Goal: Entertainment & Leisure: Consume media (video, audio)

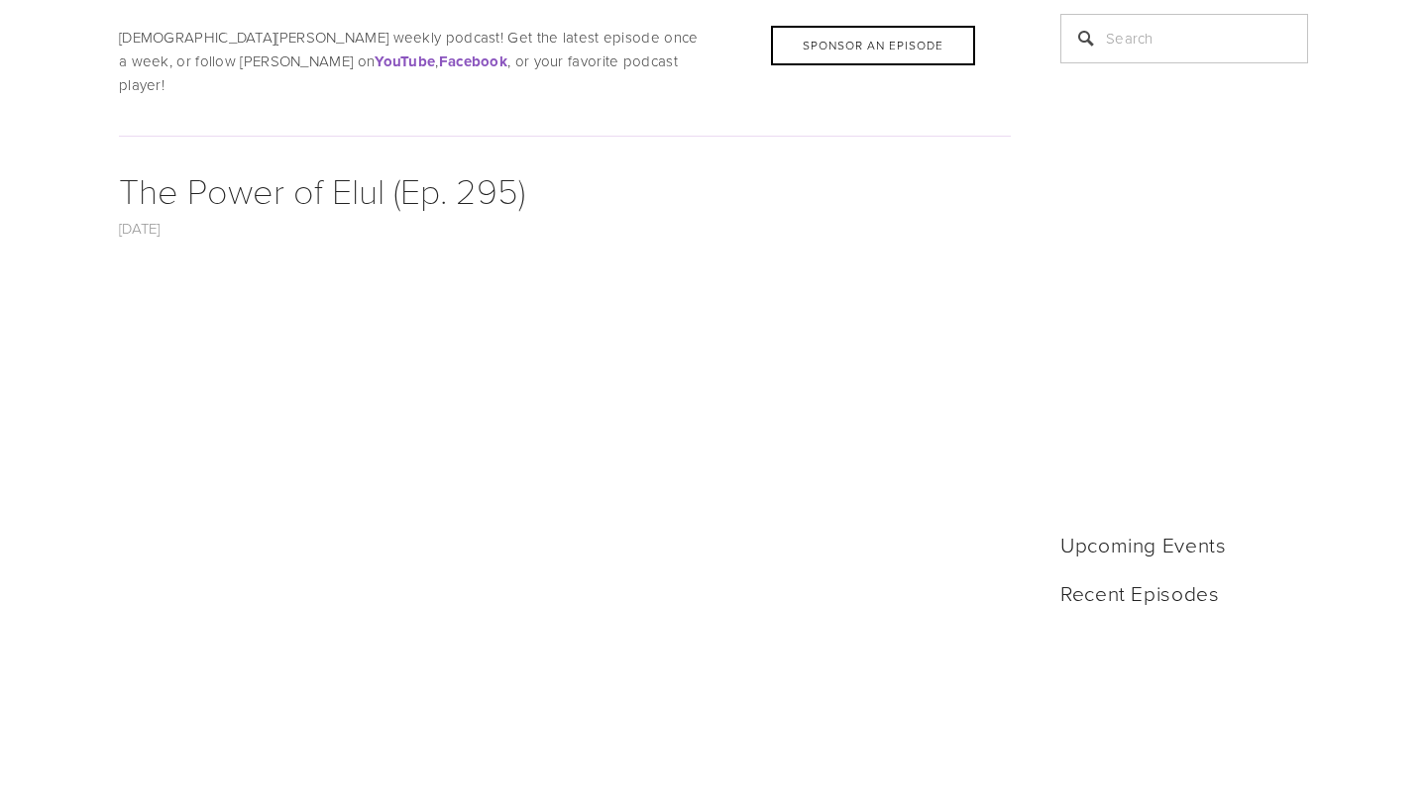
scroll to position [483, 0]
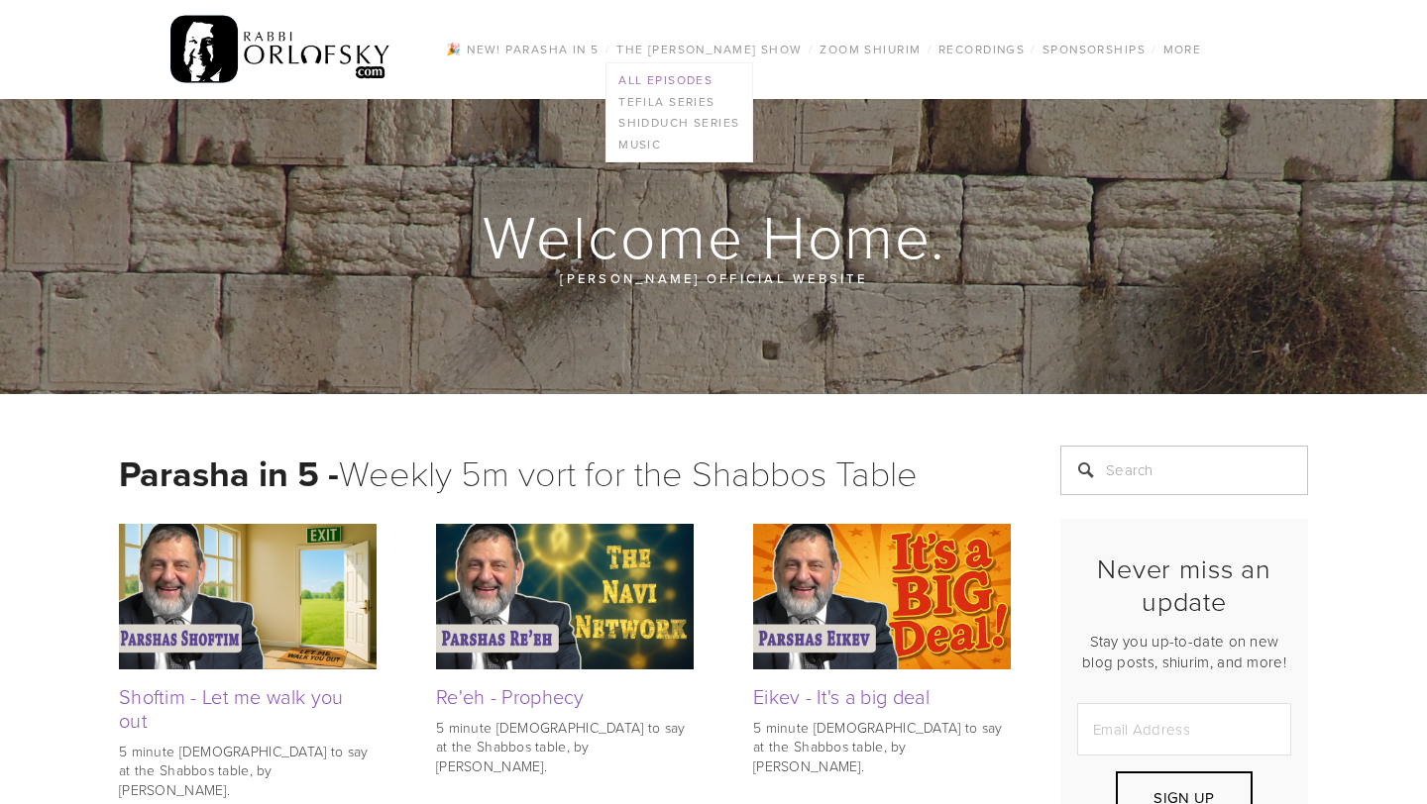
click at [668, 73] on link "All Episodes" at bounding box center [679, 80] width 146 height 22
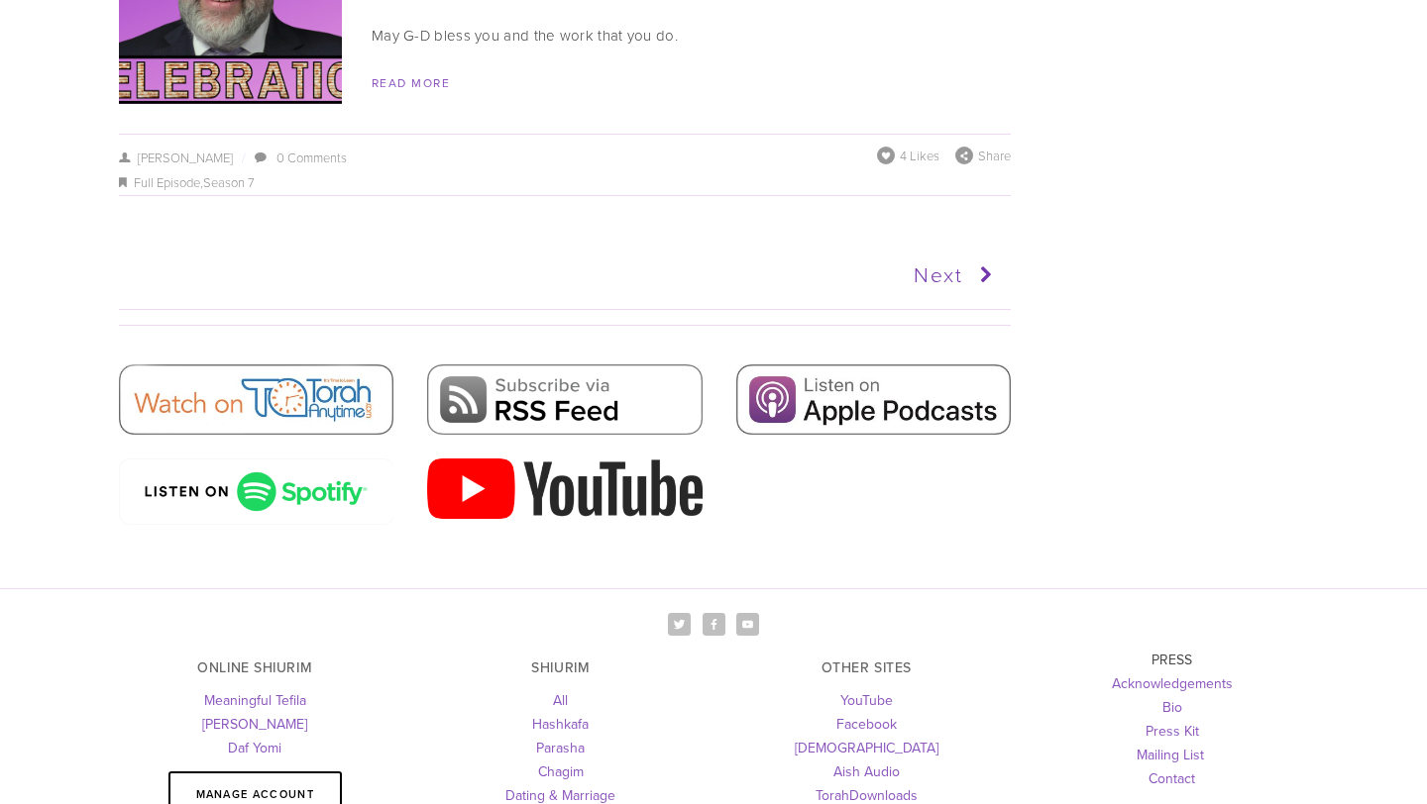
scroll to position [10076, 0]
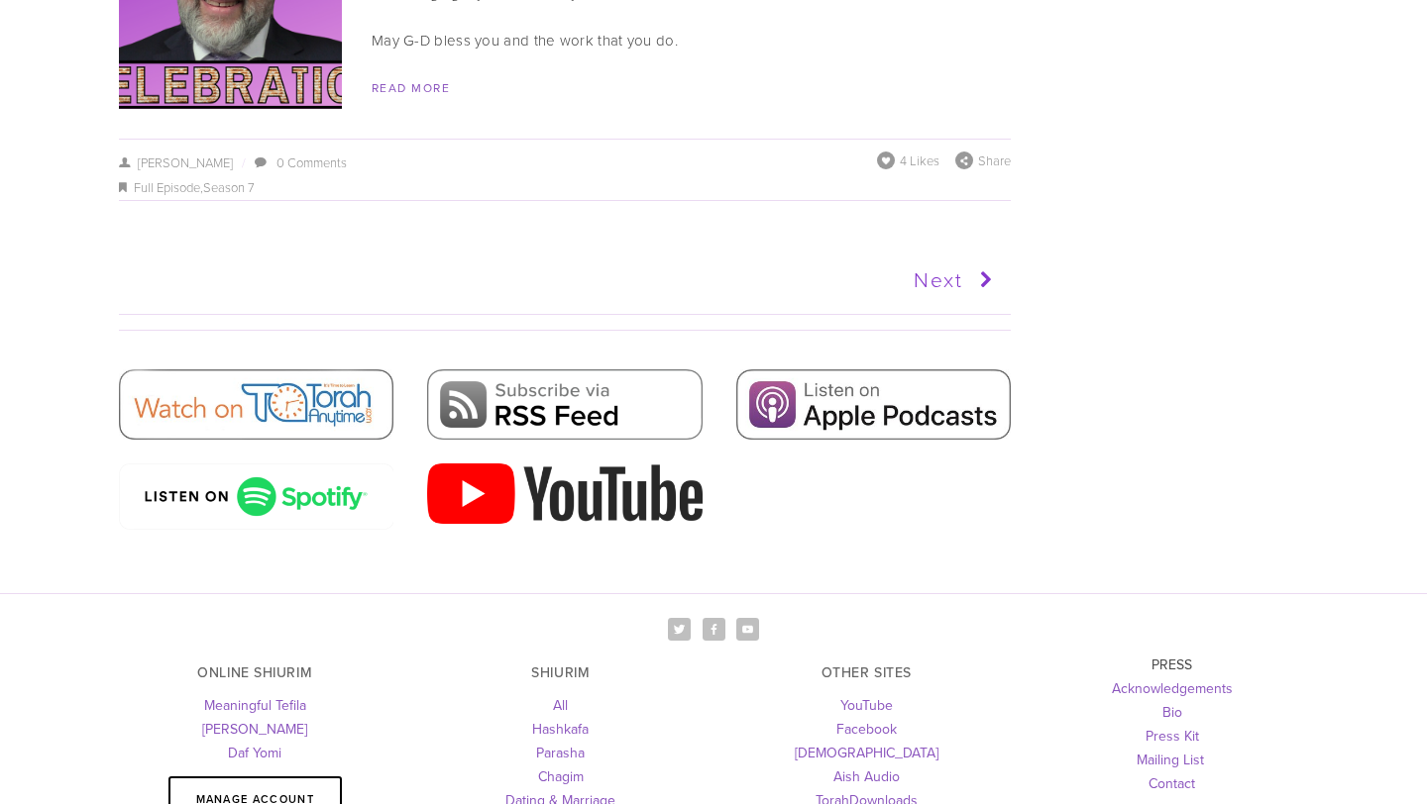
click at [981, 256] on icon at bounding box center [981, 281] width 37 height 50
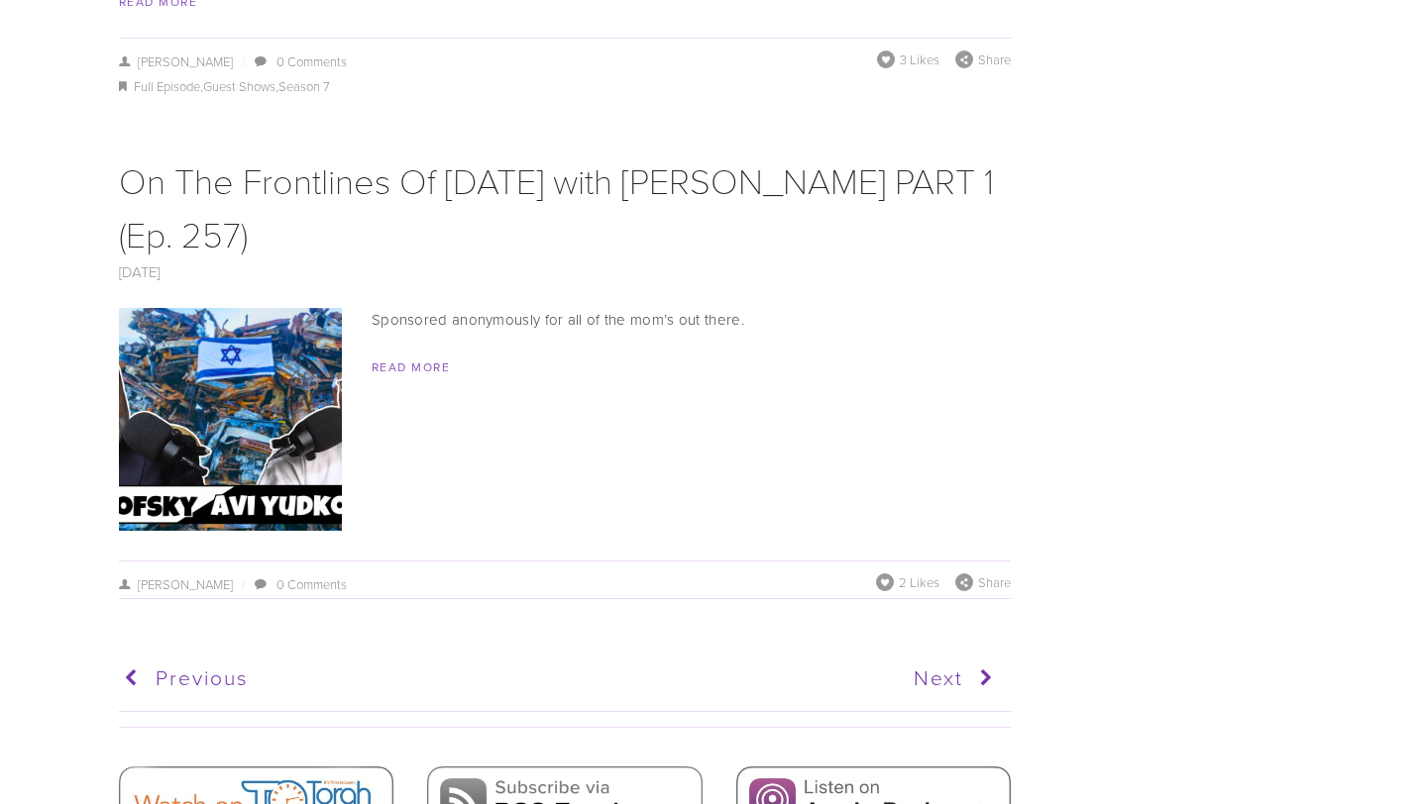
scroll to position [9960, 0]
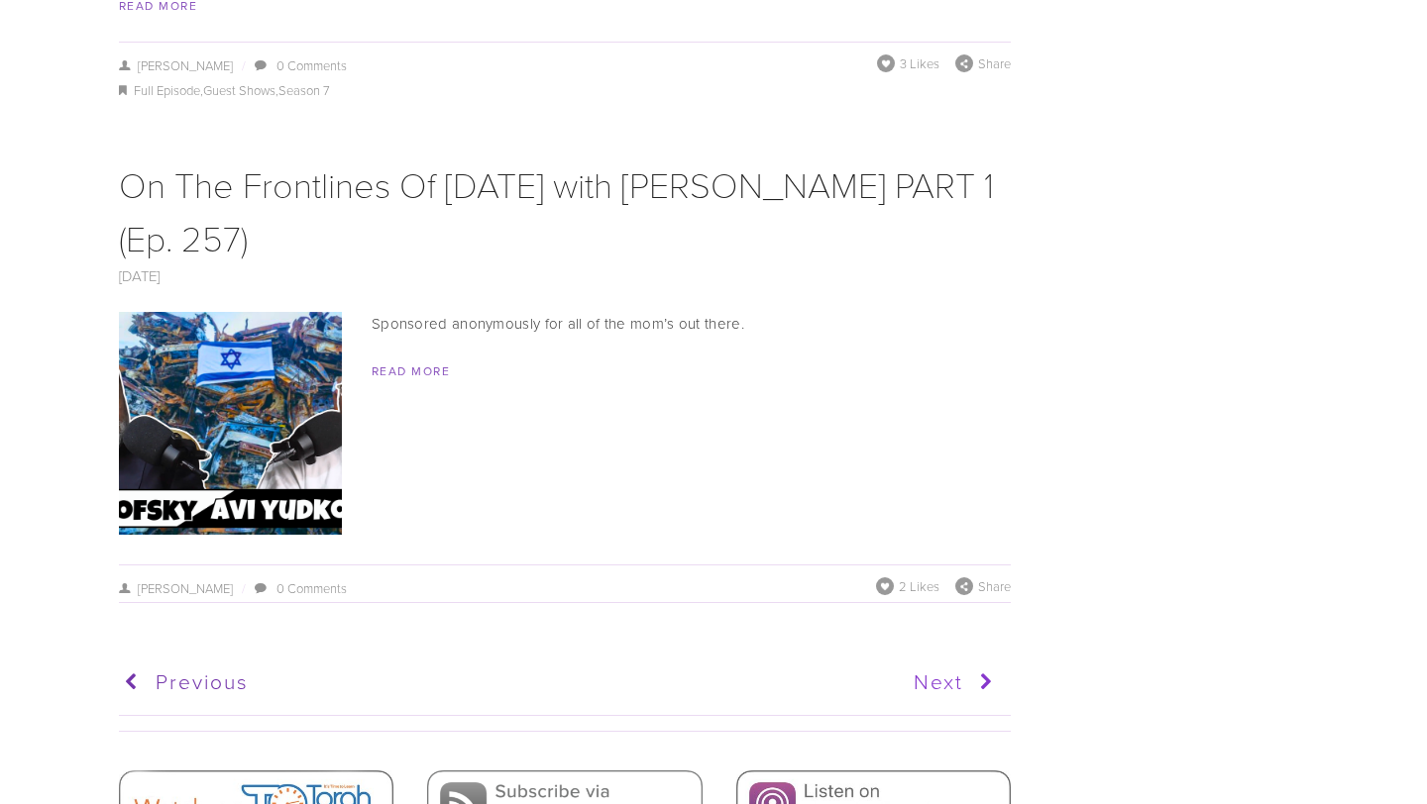
click at [971, 658] on icon at bounding box center [981, 683] width 37 height 50
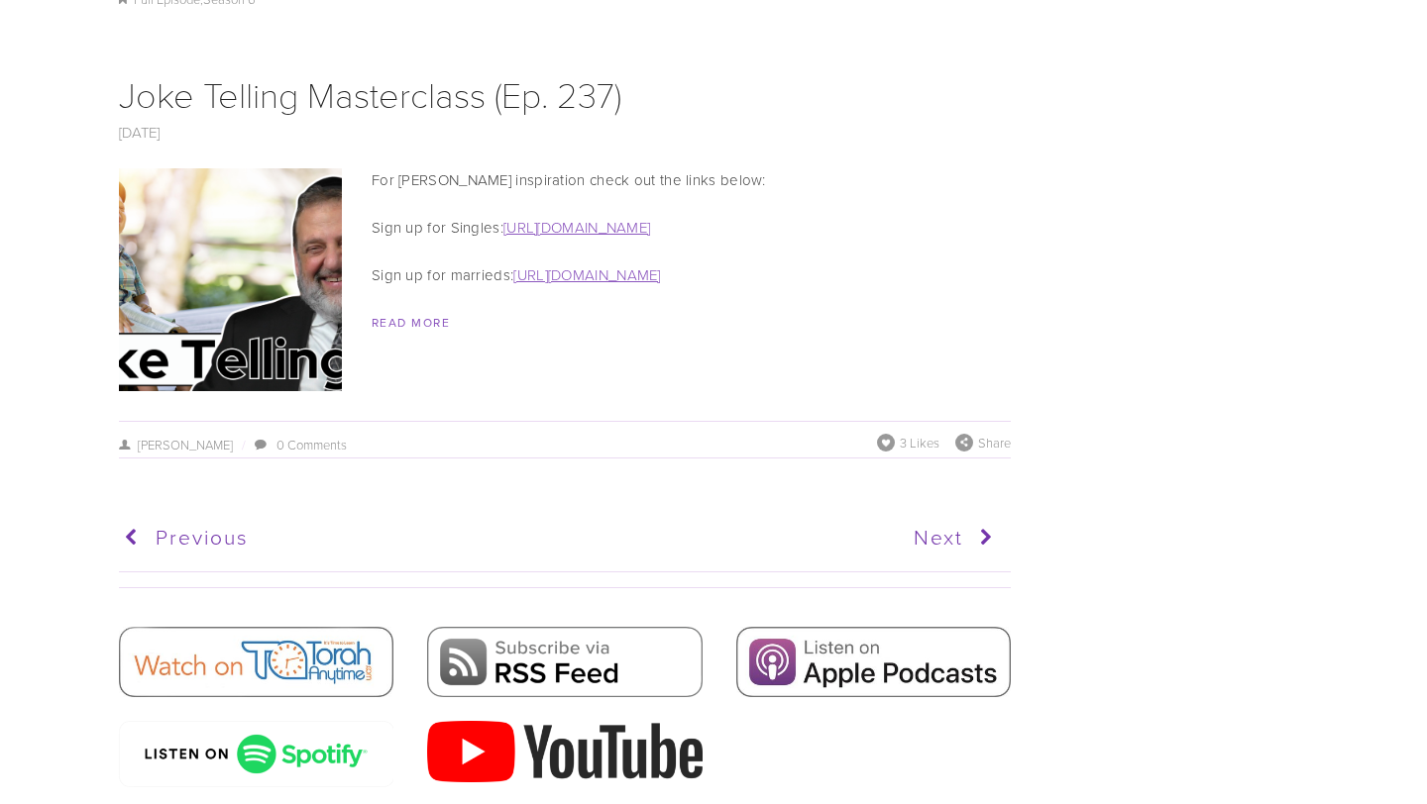
scroll to position [9890, 0]
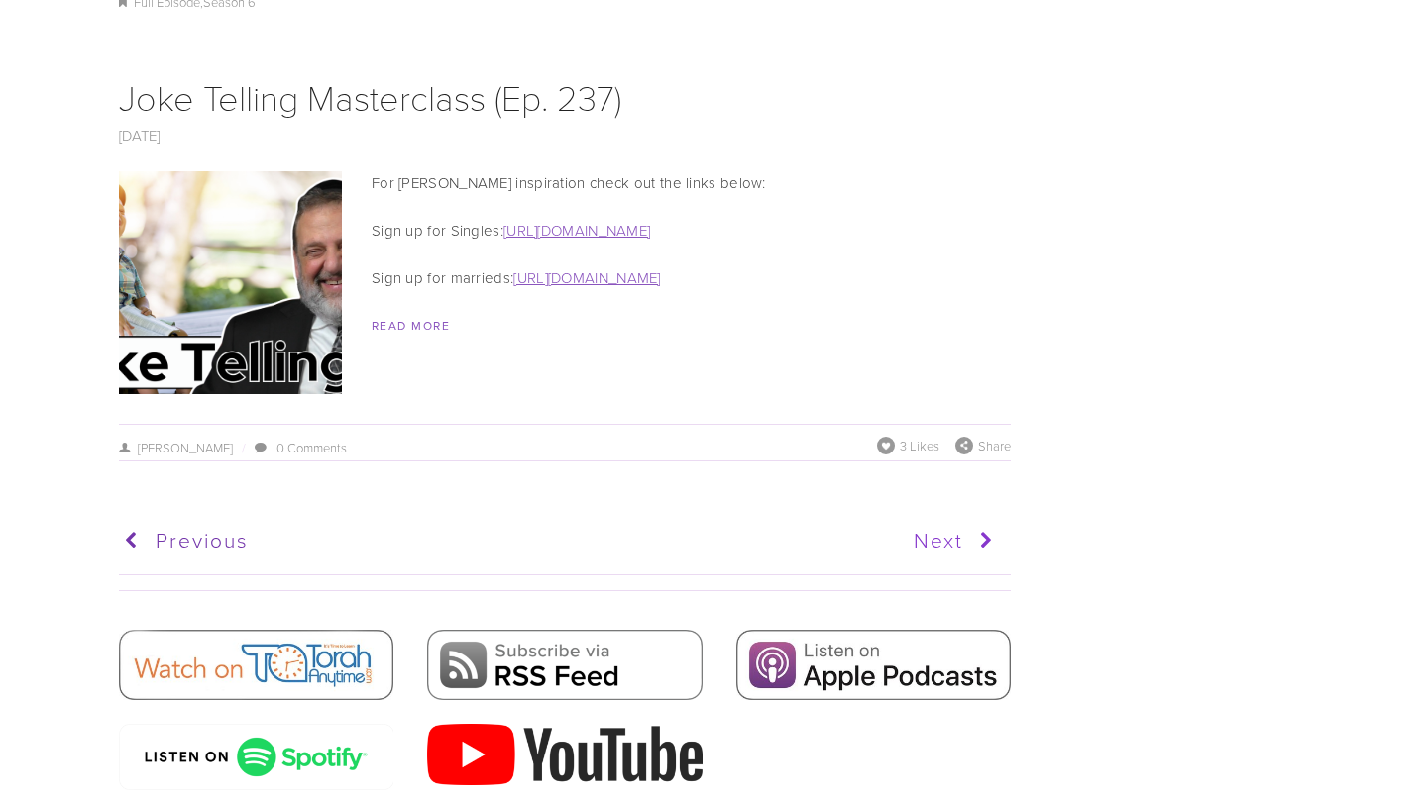
click at [974, 516] on icon at bounding box center [981, 541] width 37 height 50
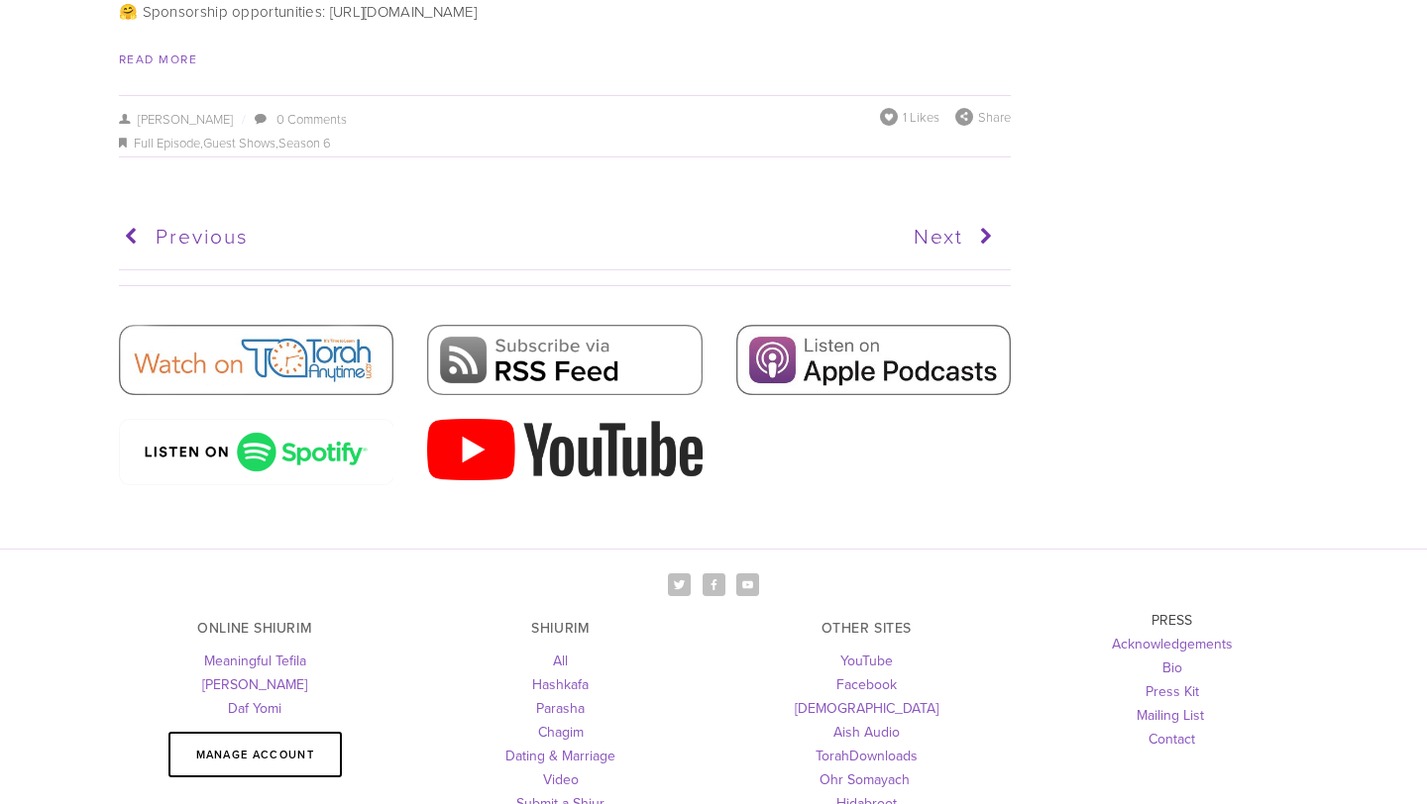
scroll to position [10930, 0]
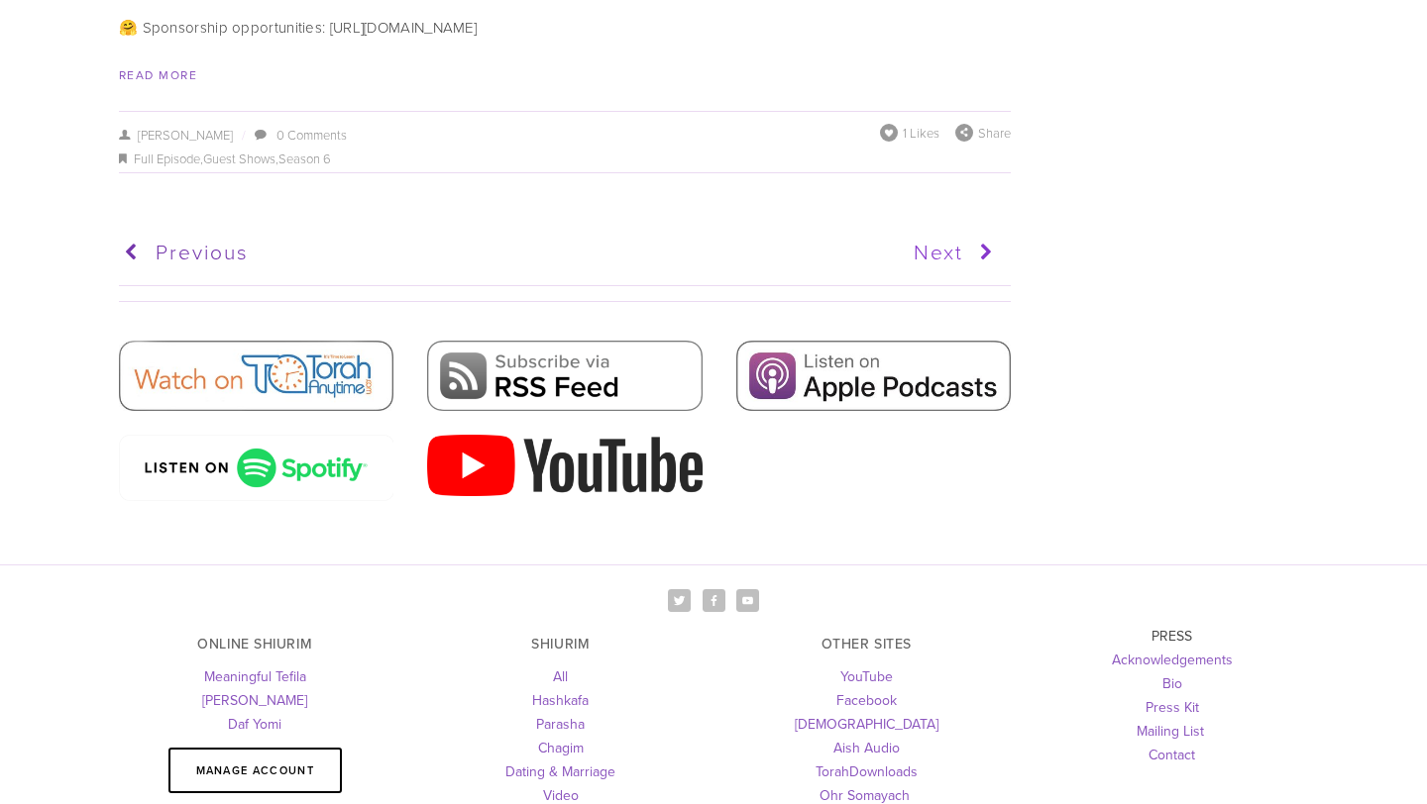
click at [975, 228] on icon at bounding box center [981, 253] width 37 height 50
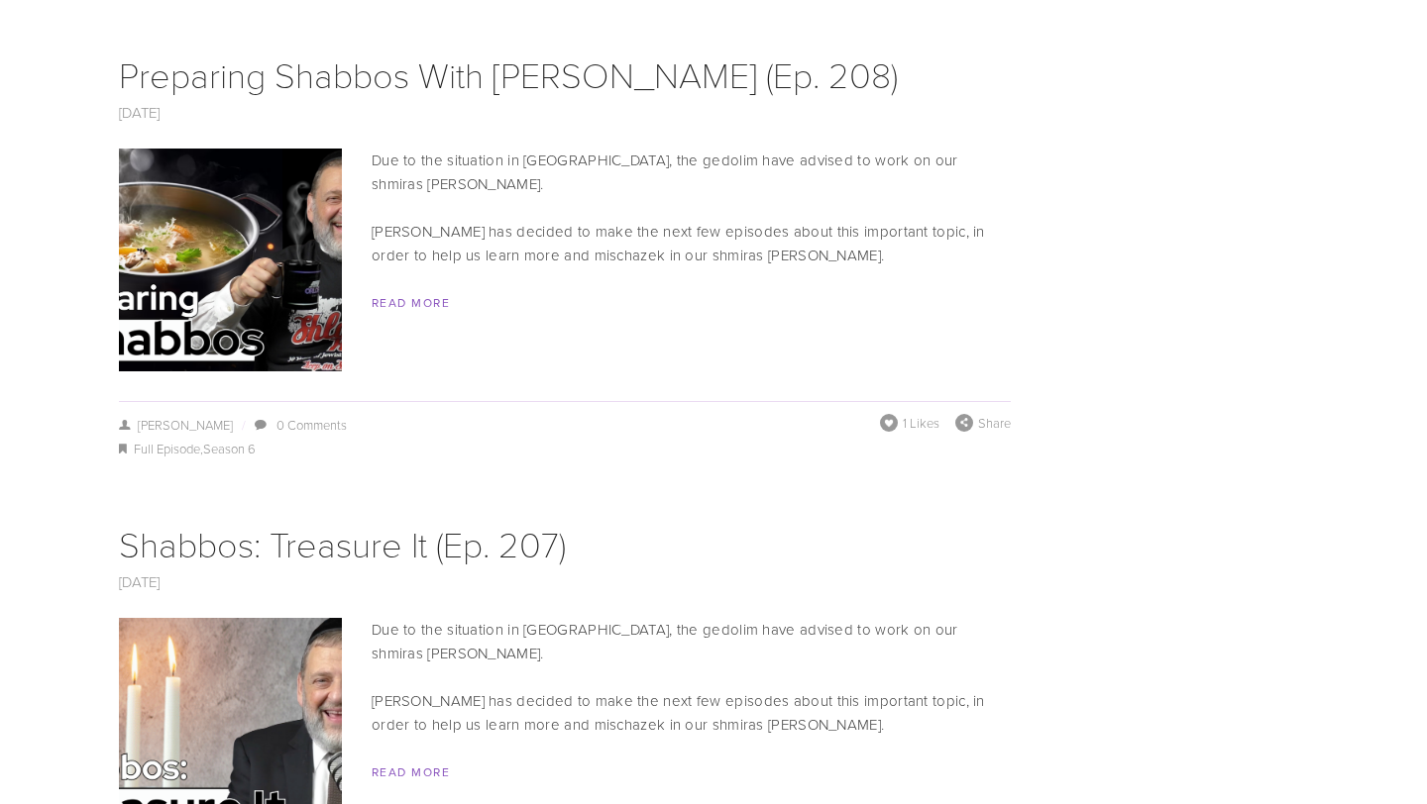
scroll to position [4911, 0]
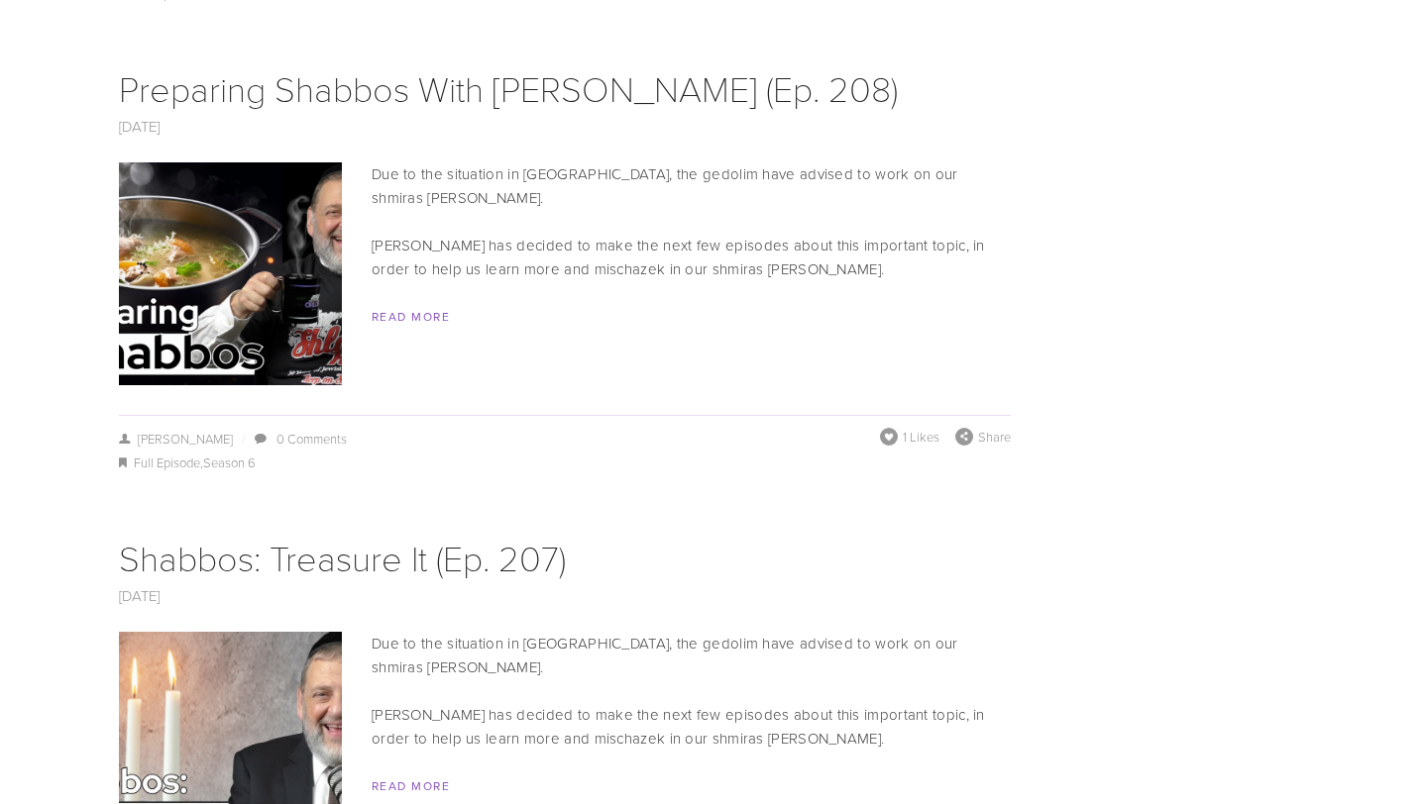
click at [257, 162] on img at bounding box center [231, 273] width 396 height 223
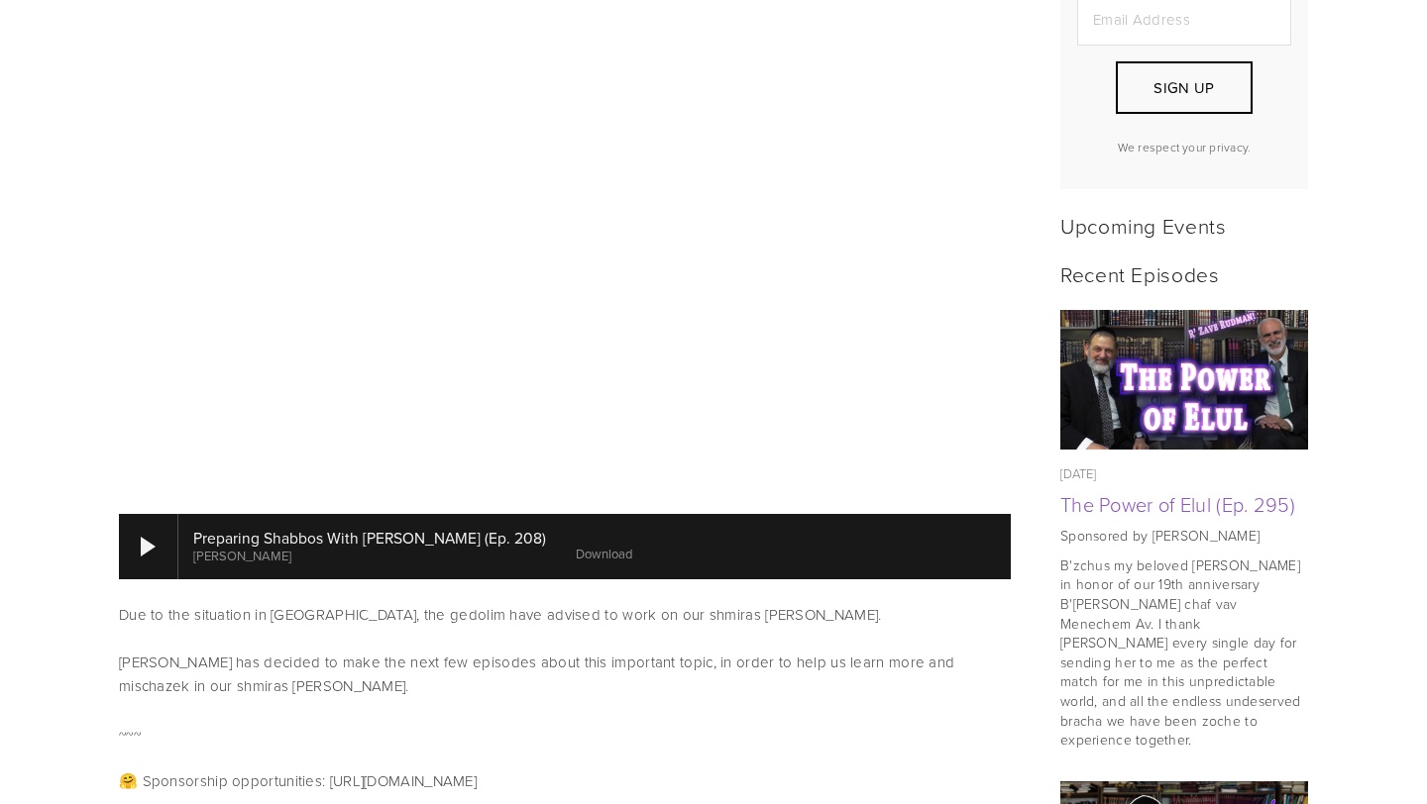
scroll to position [704, 0]
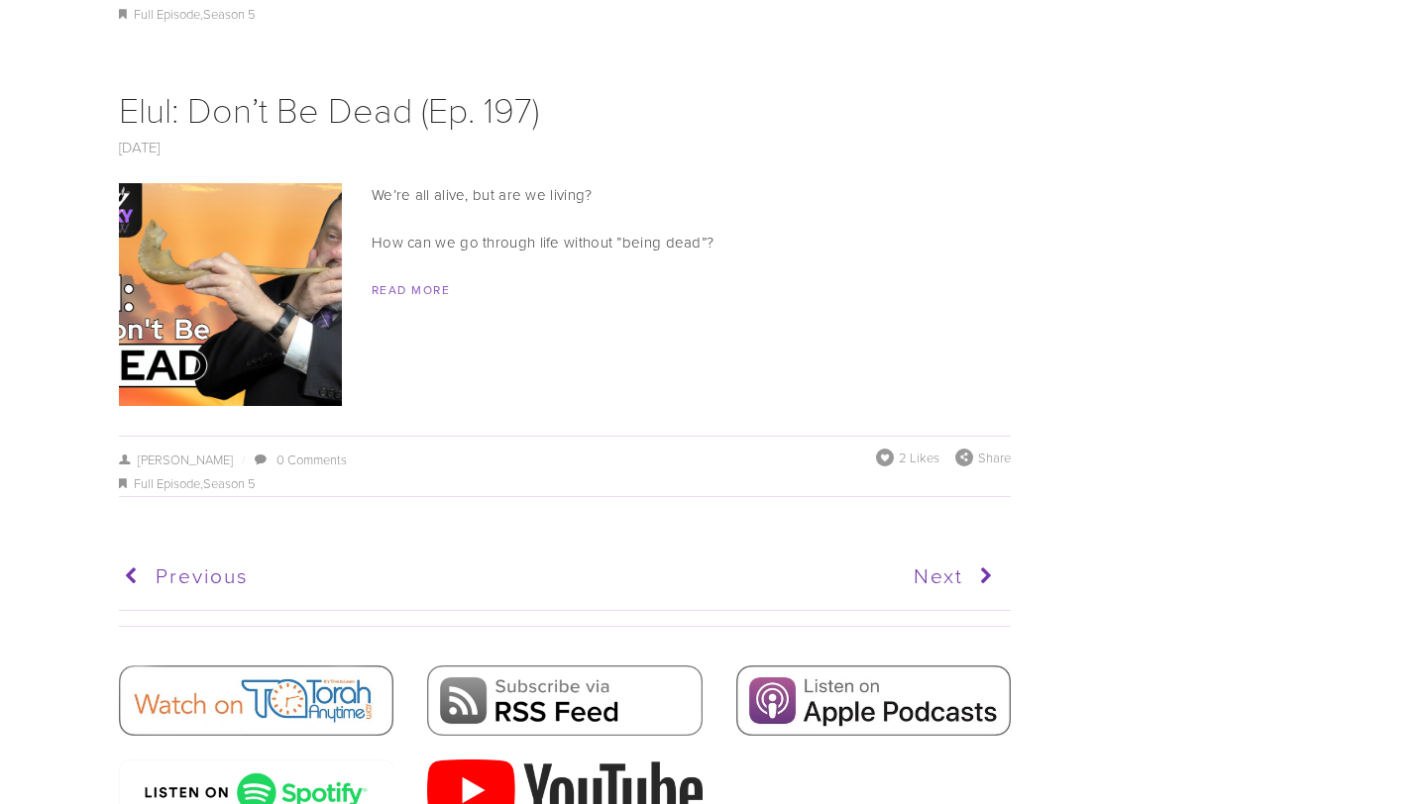
scroll to position [10099, 0]
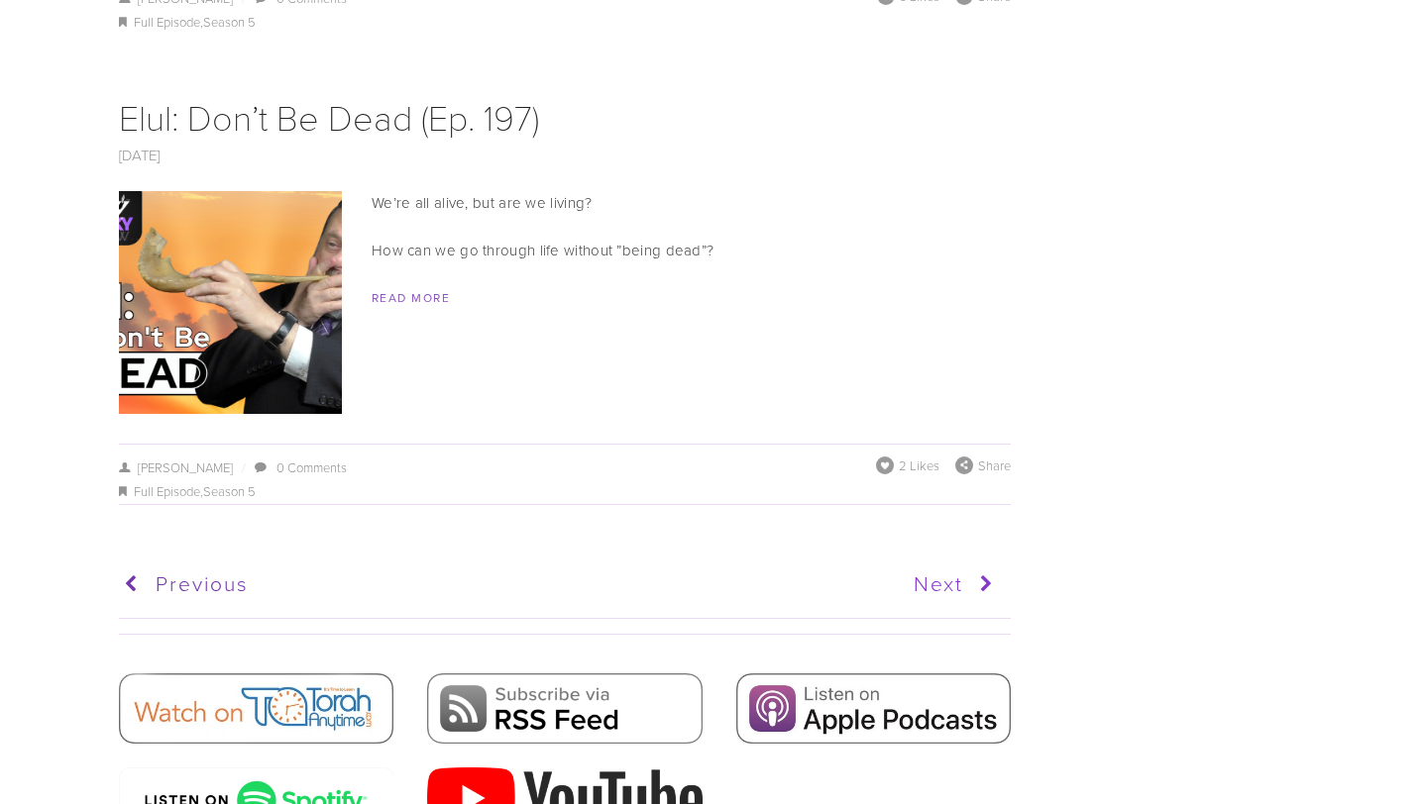
click at [937, 560] on link "Next" at bounding box center [781, 585] width 437 height 50
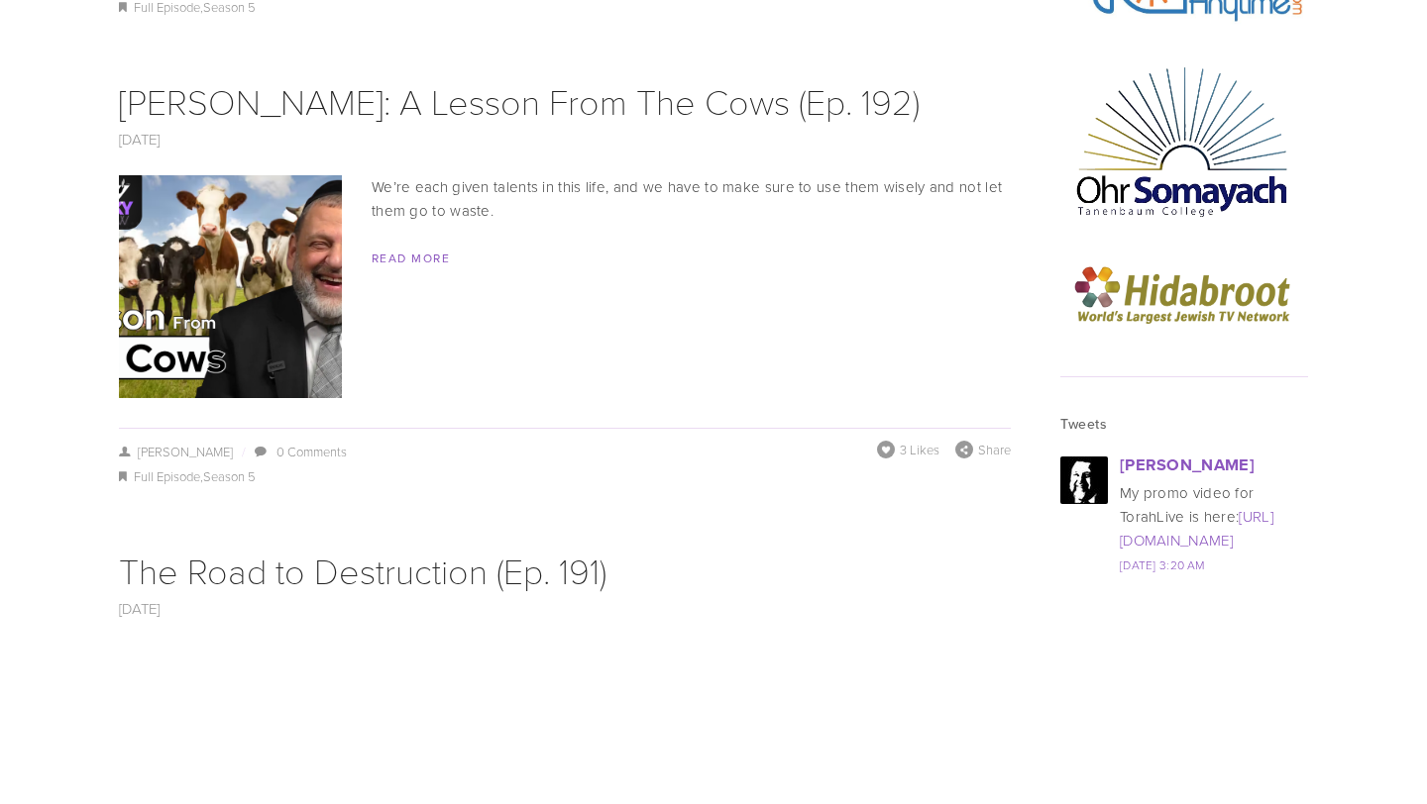
scroll to position [2455, 0]
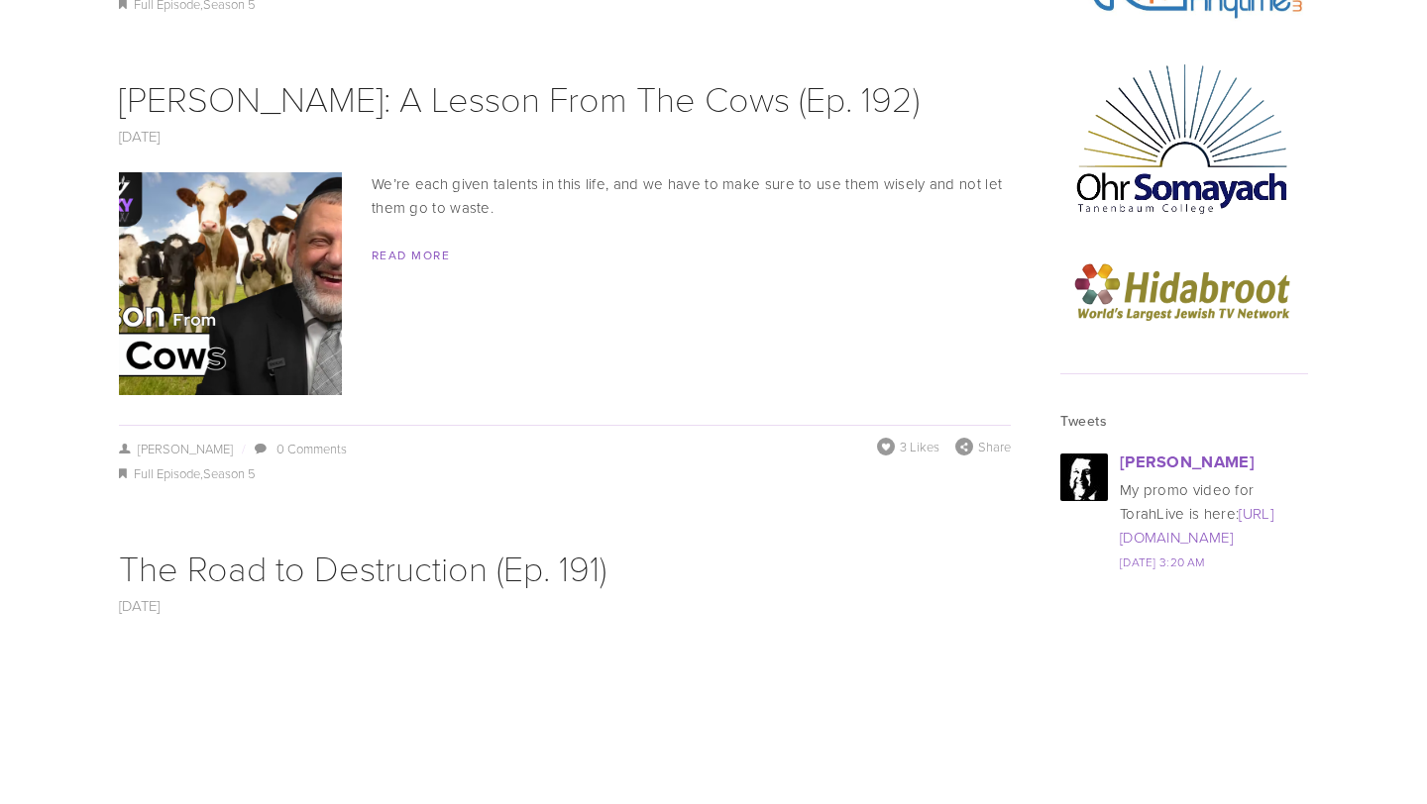
click at [293, 291] on img at bounding box center [231, 283] width 396 height 223
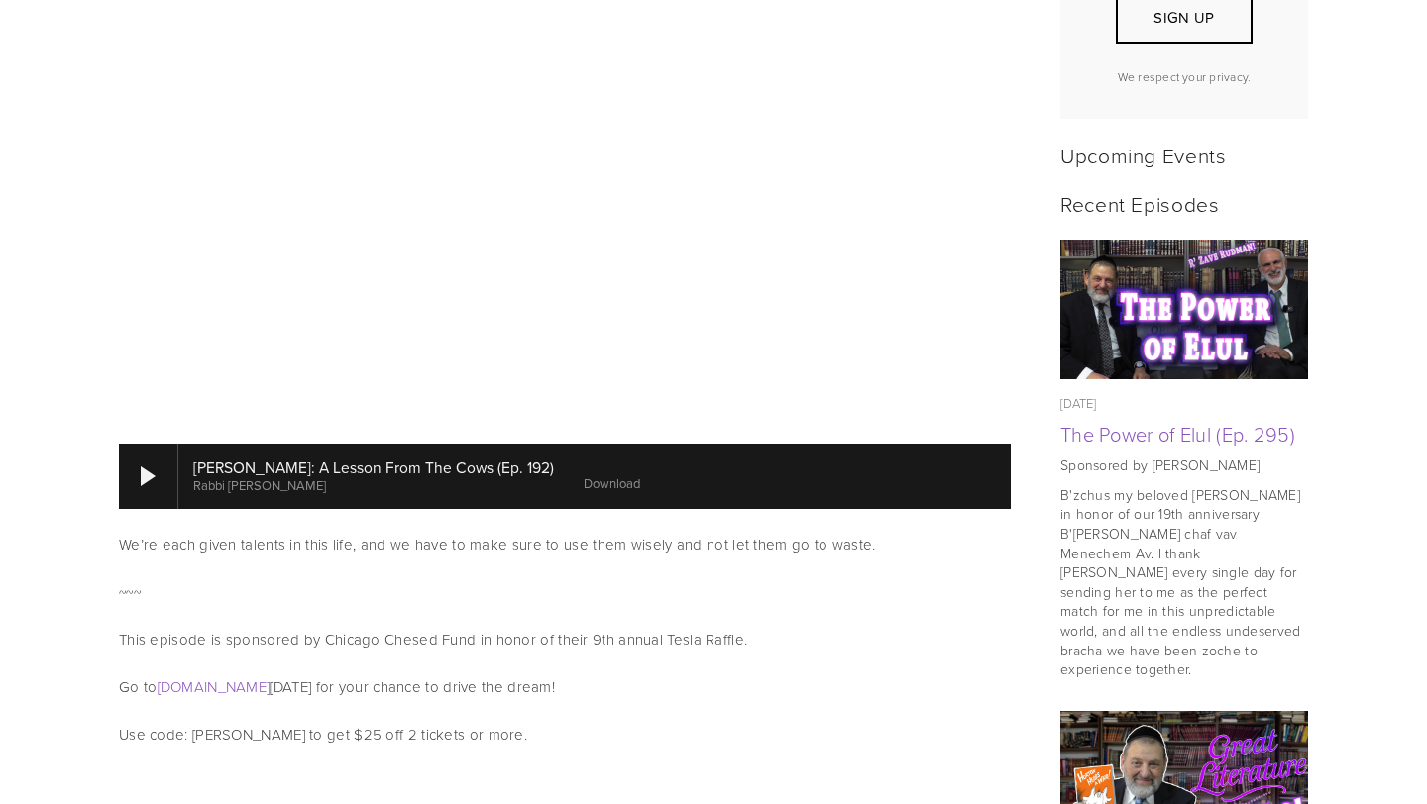
scroll to position [723, 0]
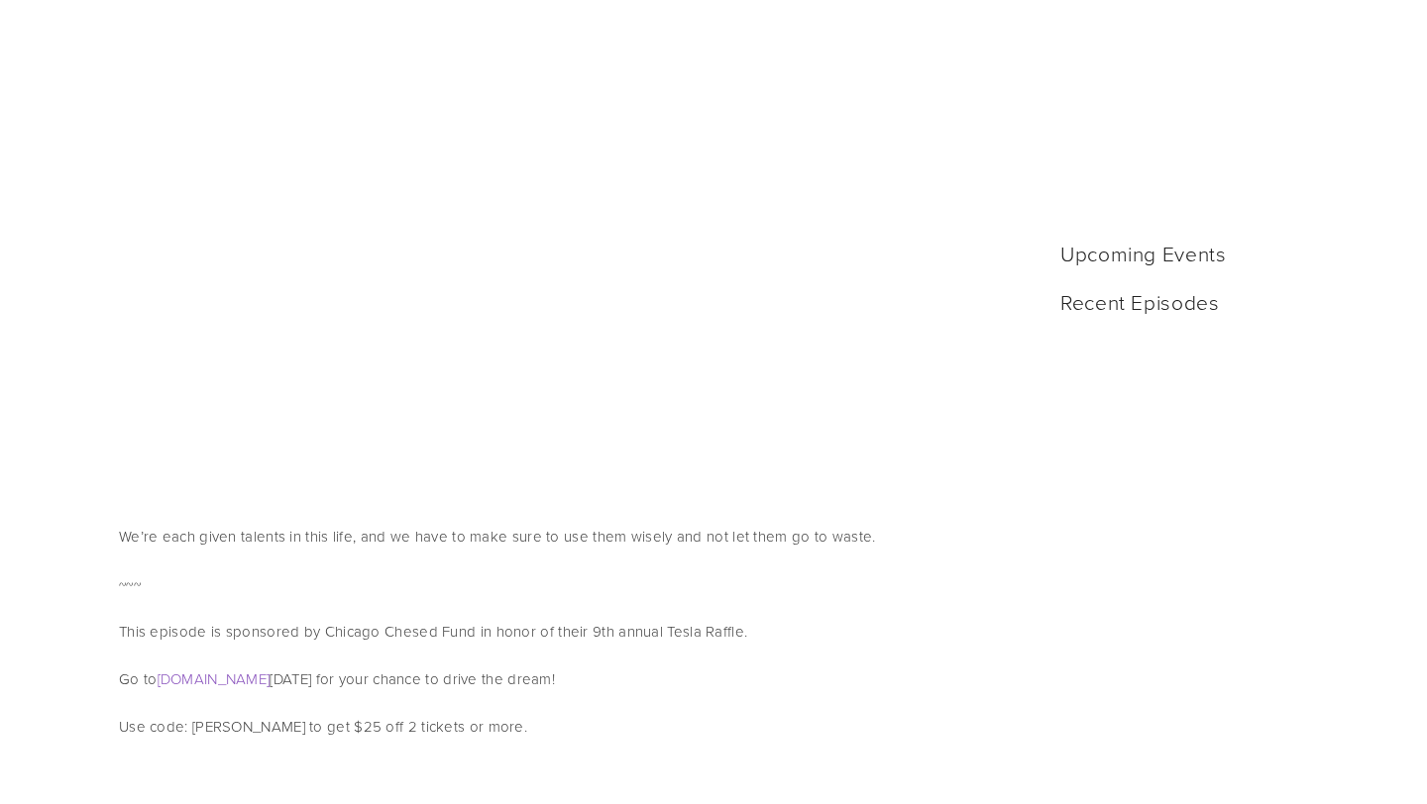
scroll to position [723, 0]
